Goal: Task Accomplishment & Management: Complete application form

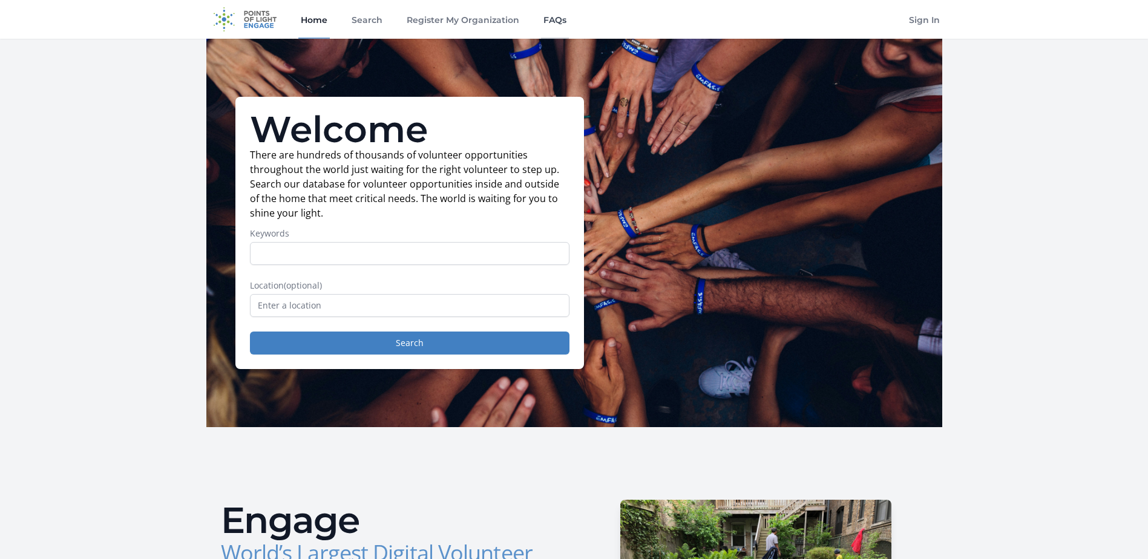
click at [551, 18] on link "FAQs" at bounding box center [555, 19] width 28 height 39
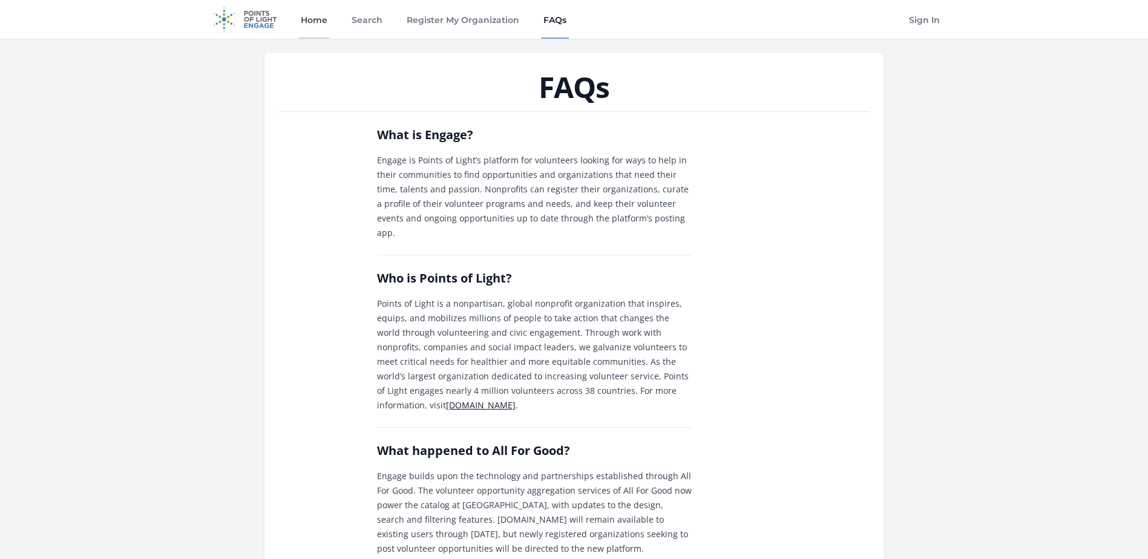
click at [321, 18] on link "Home" at bounding box center [313, 19] width 31 height 39
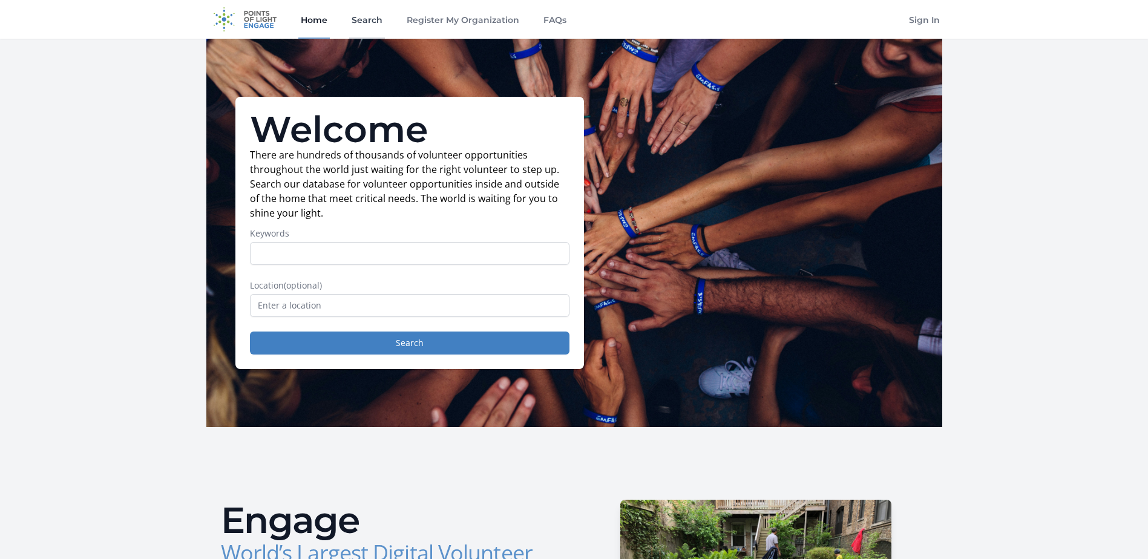
click at [367, 21] on link "Search" at bounding box center [367, 19] width 36 height 39
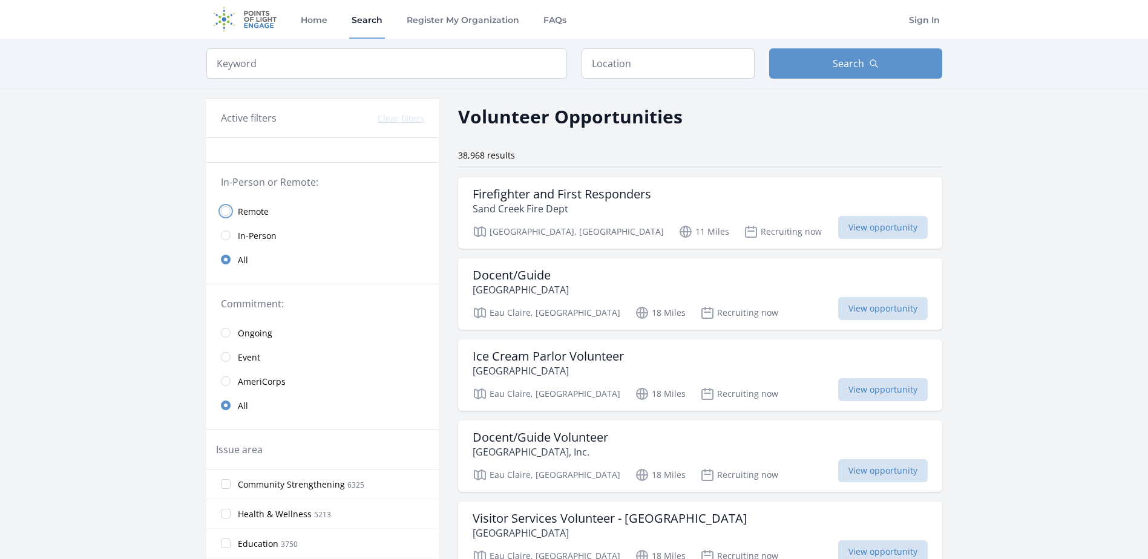
click at [226, 211] on input "radio" at bounding box center [226, 211] width 10 height 10
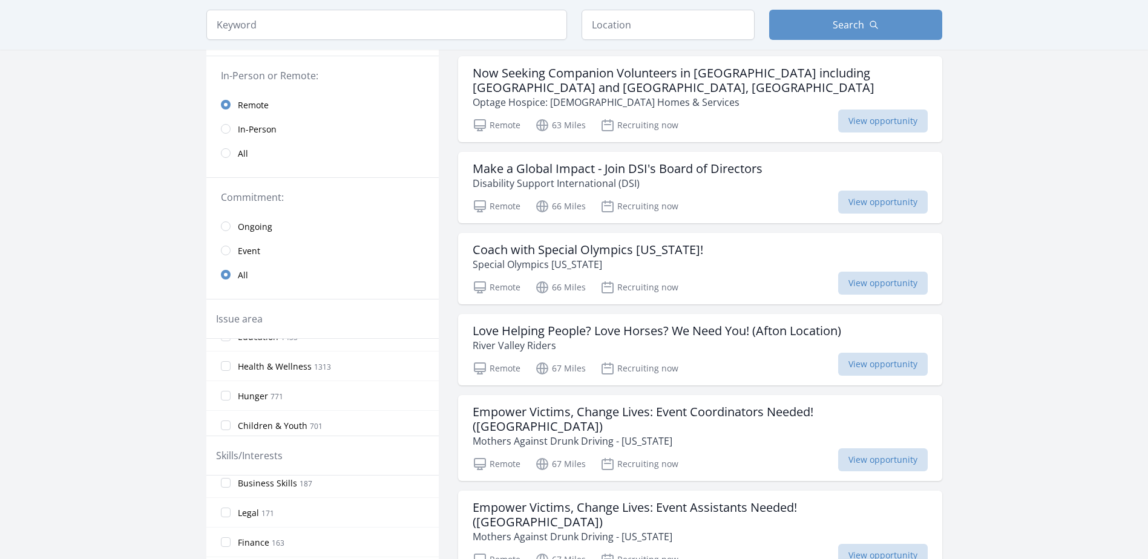
scroll to position [60, 0]
click at [222, 413] on input "Children & Youth 701" at bounding box center [226, 412] width 10 height 10
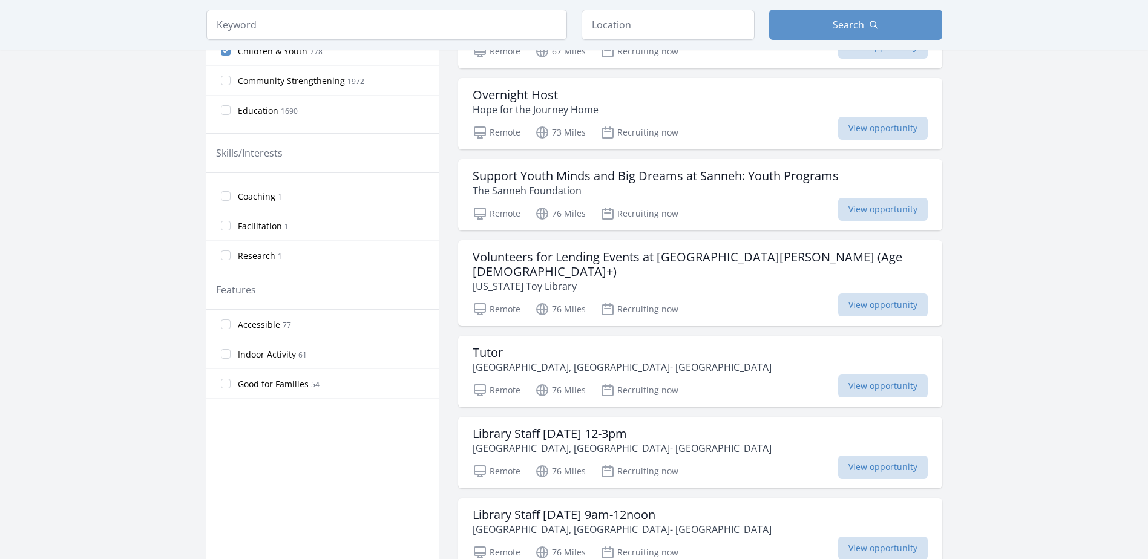
scroll to position [0, 0]
click at [224, 231] on input "Fundraising 2" at bounding box center [226, 227] width 10 height 10
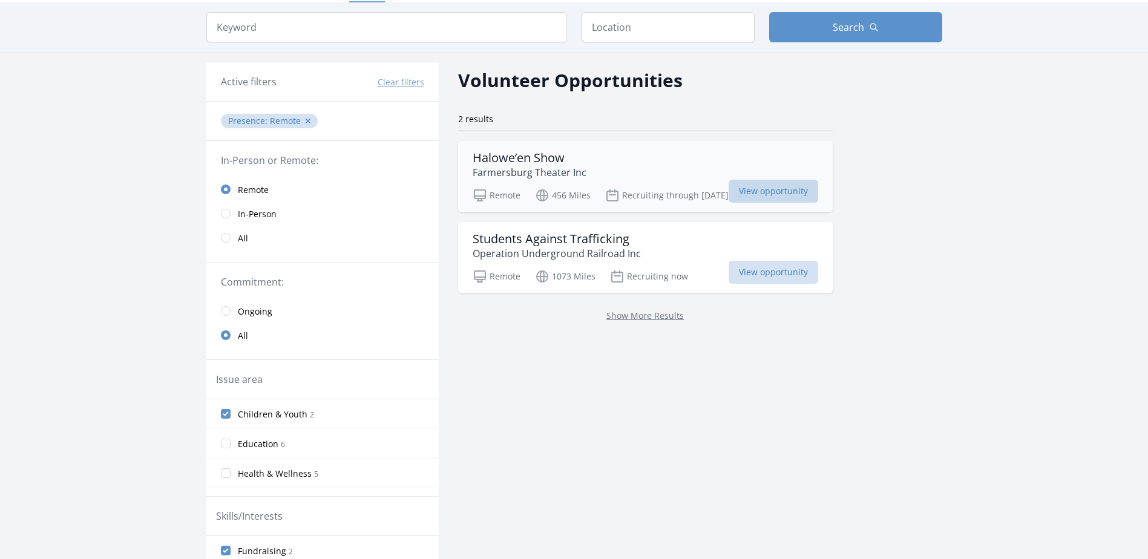
click at [779, 190] on span "View opportunity" at bounding box center [773, 191] width 90 height 23
